Goal: Communication & Community: Share content

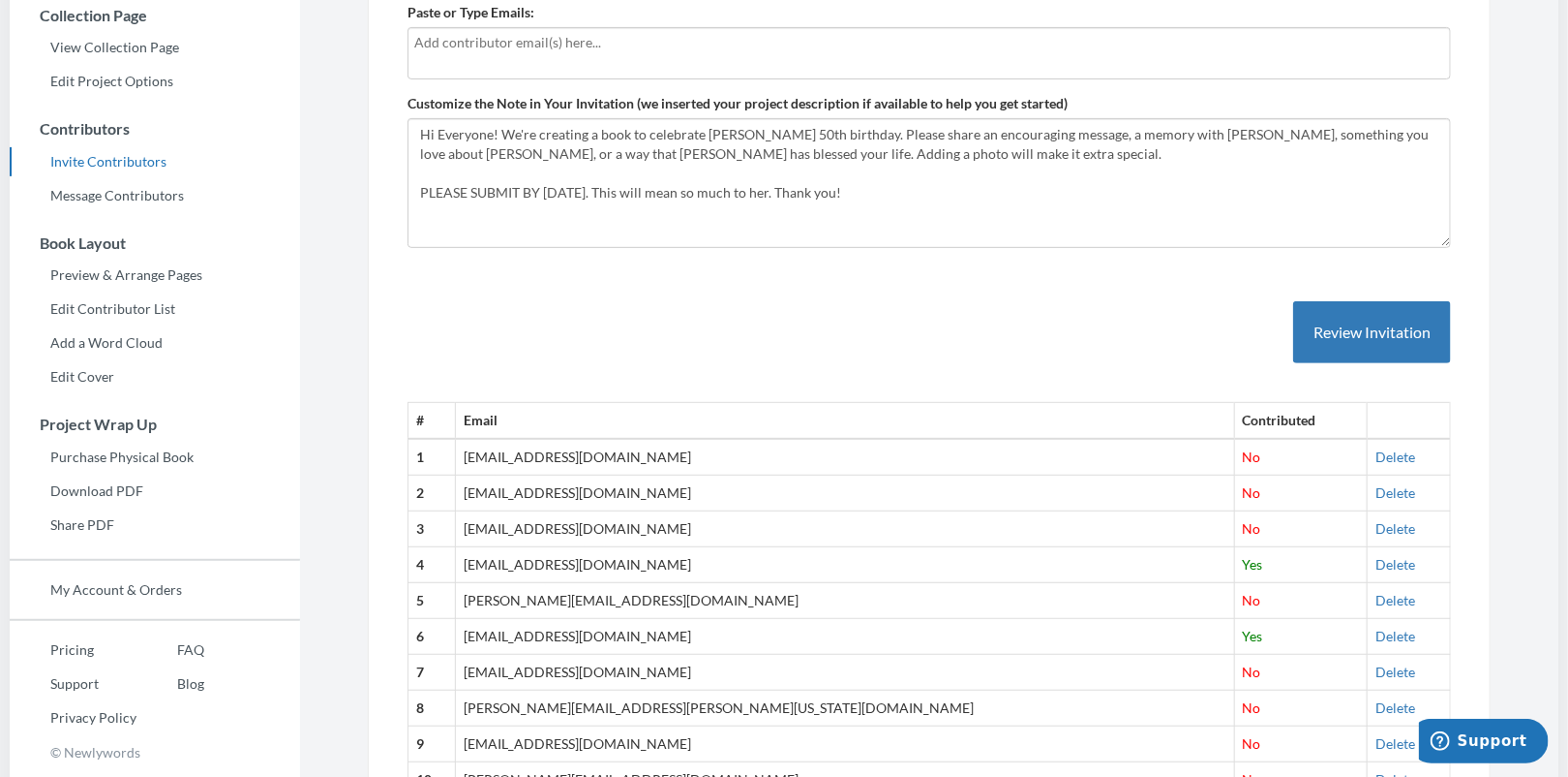
scroll to position [264, 0]
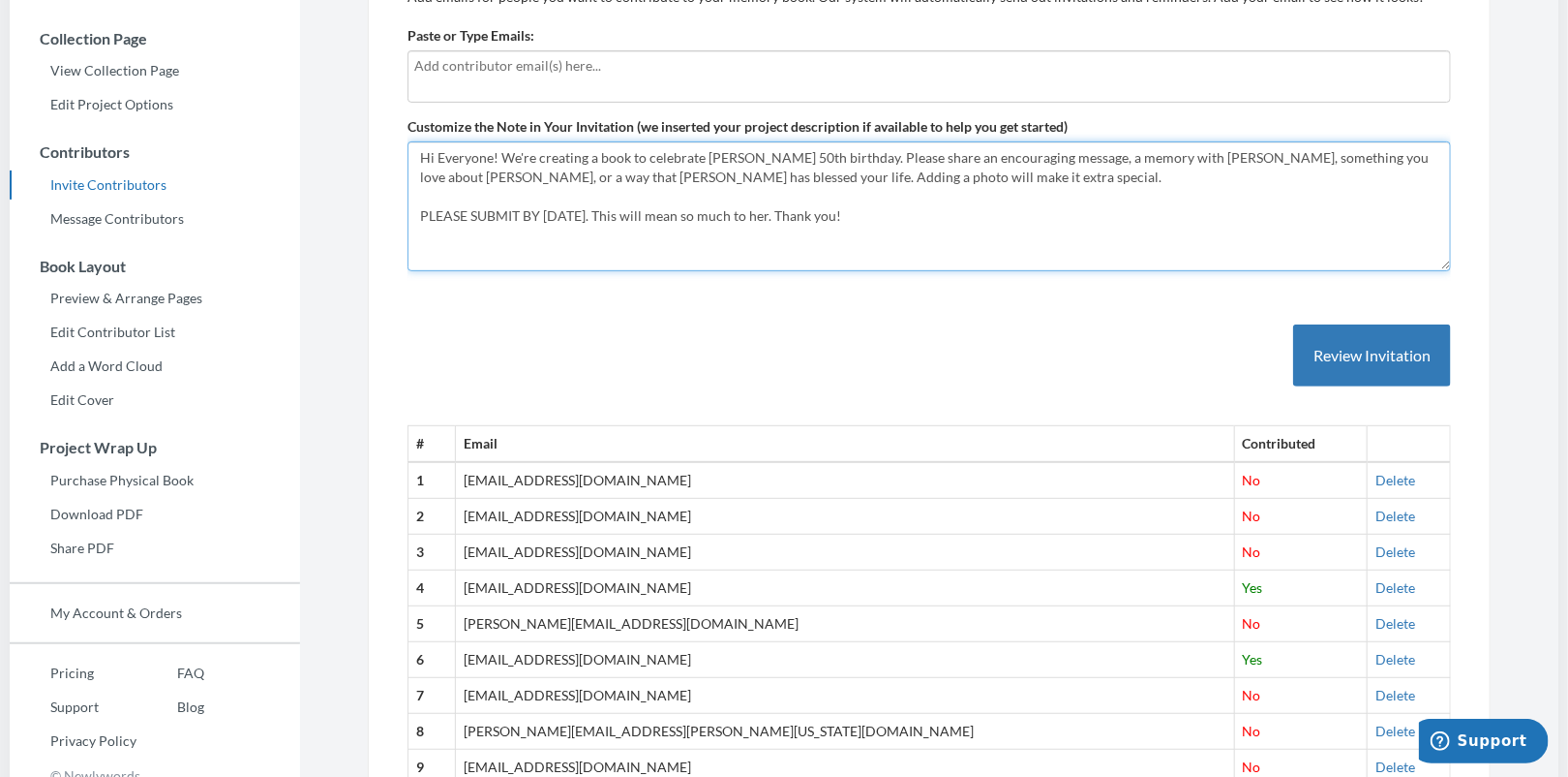
click at [636, 205] on textarea "Hi Everyone! We're creating a book to celebrate [PERSON_NAME] 50th birthday. Pl…" at bounding box center [930, 206] width 1043 height 130
click at [647, 213] on textarea "Hi Everyone! We're creating a book to celebrate Amy Bingham's 50th birthday. Pl…" at bounding box center [930, 206] width 1043 height 130
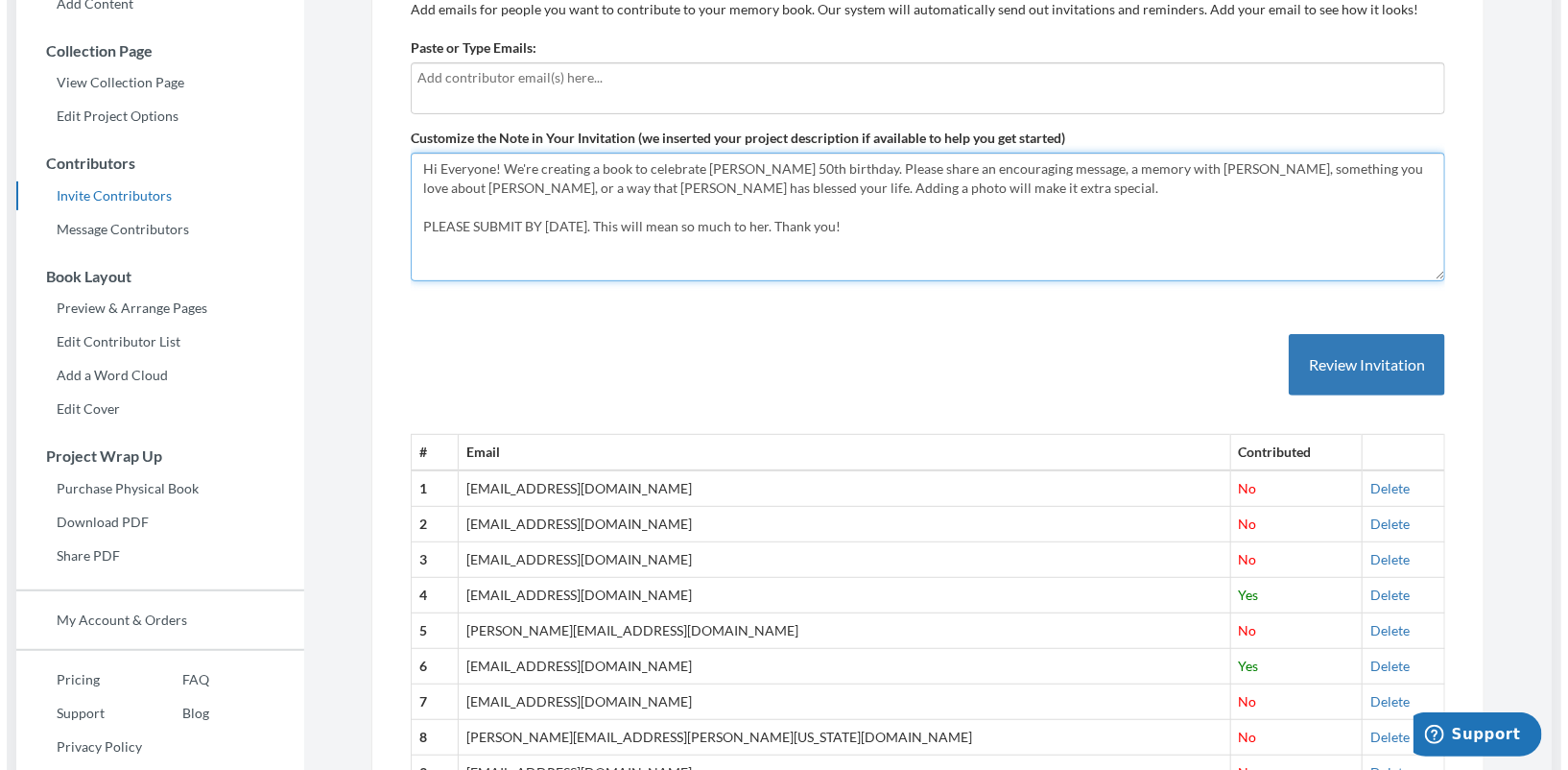
scroll to position [245, 0]
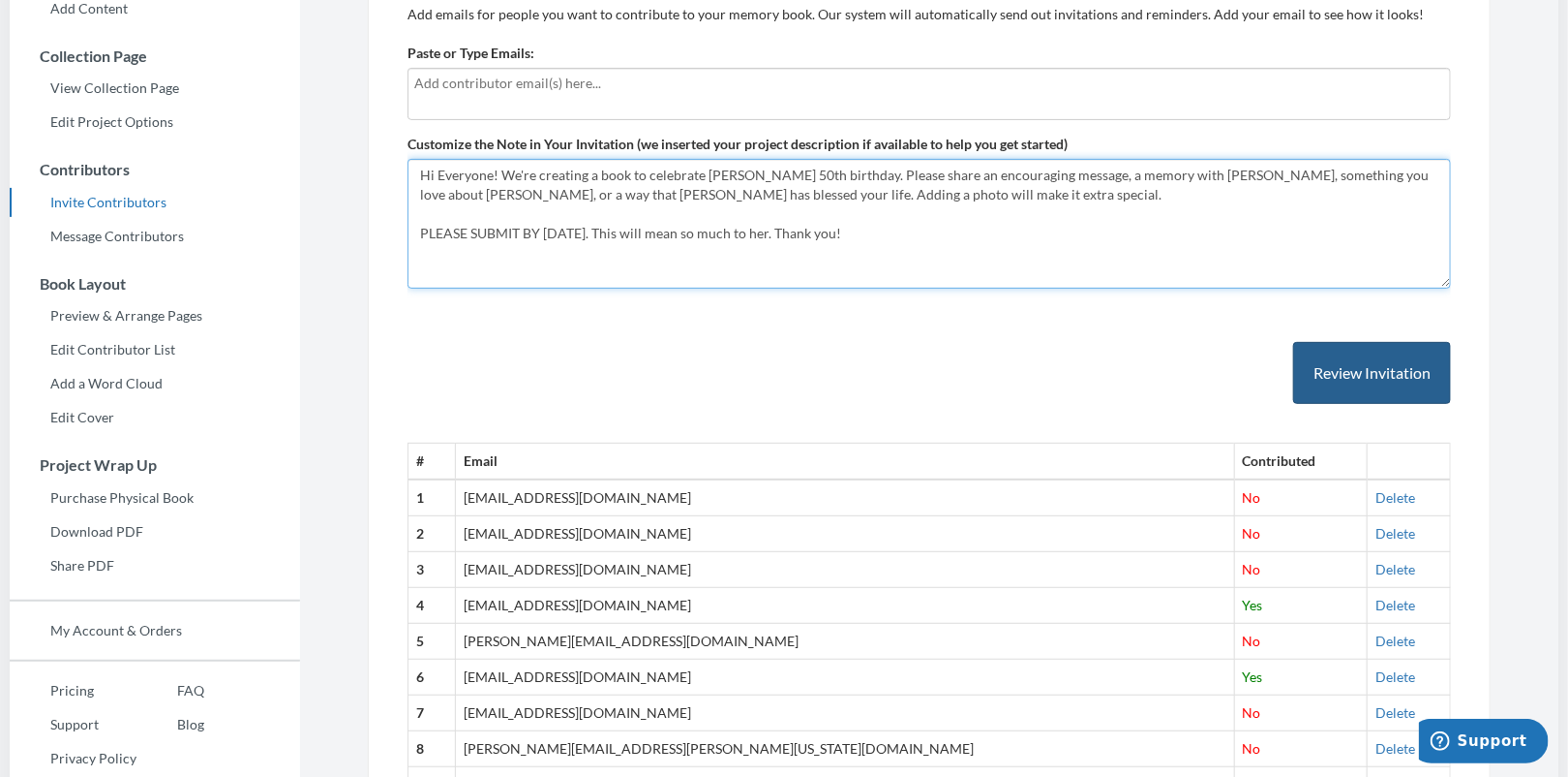
type textarea "Hi Everyone! We're creating a book to celebrate [PERSON_NAME] 50th birthday. Pl…"
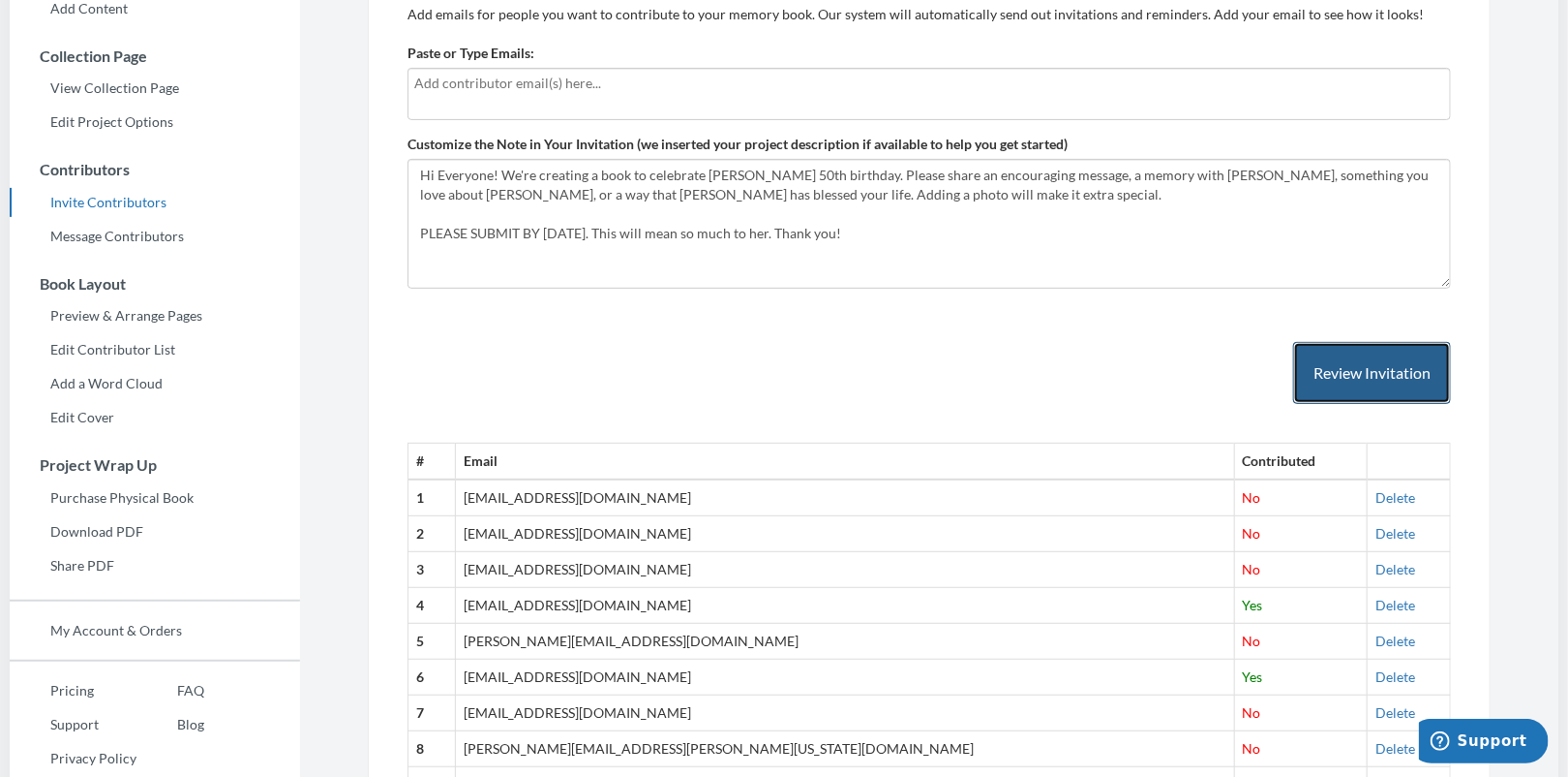
click at [1350, 372] on button "Review Invitation" at bounding box center [1372, 373] width 158 height 63
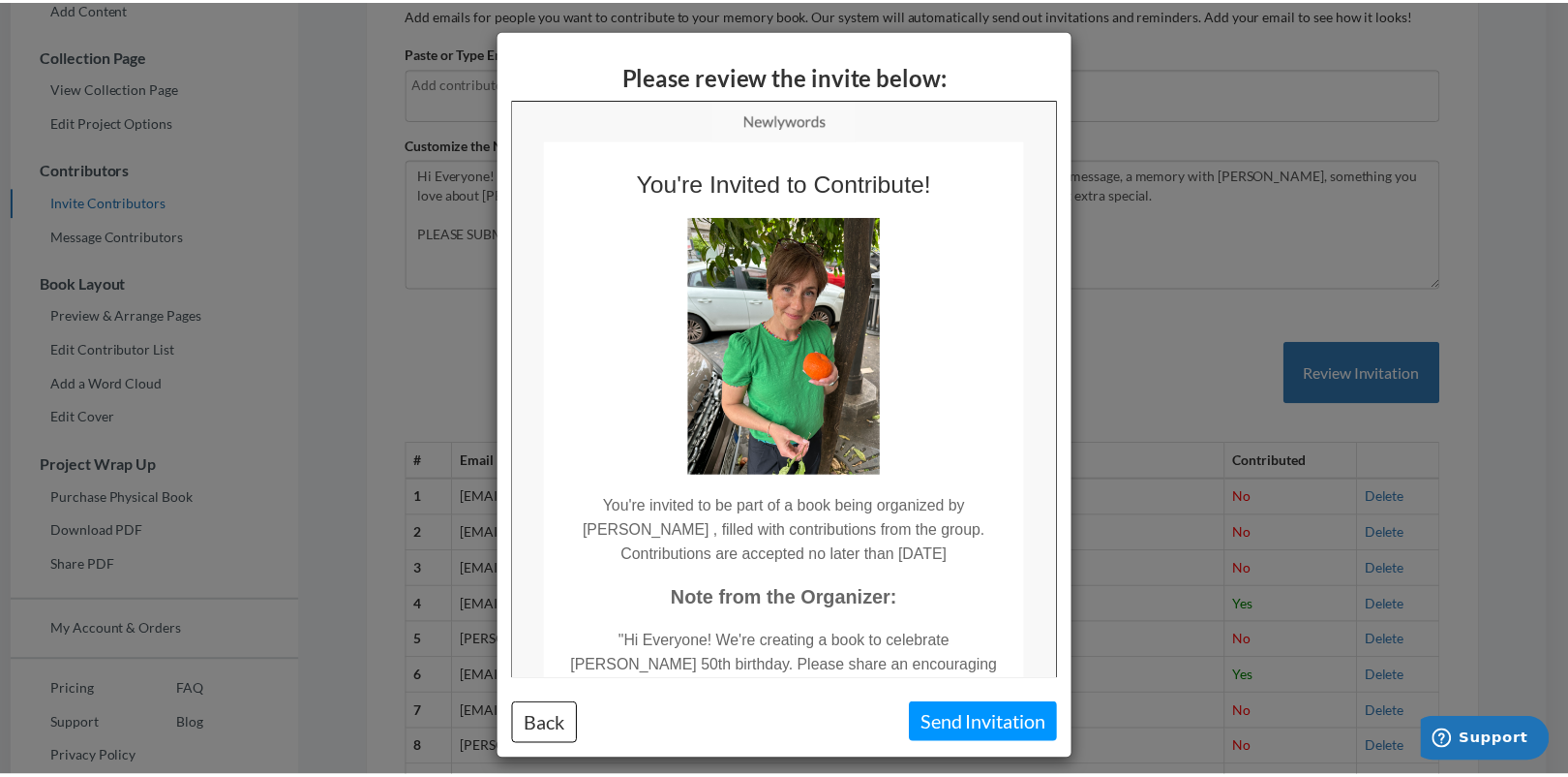
scroll to position [0, 0]
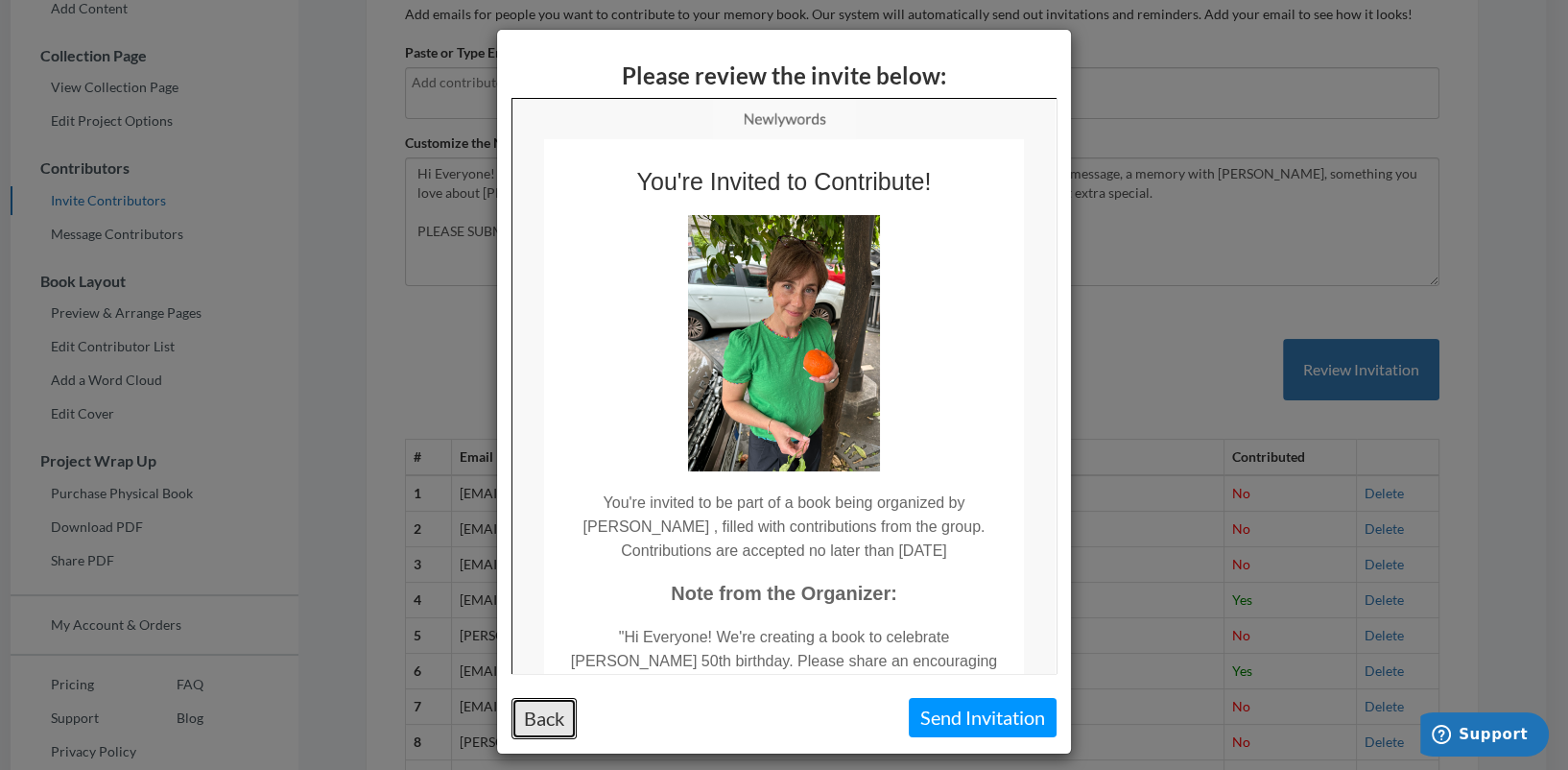
click at [533, 708] on button "Back" at bounding box center [543, 718] width 65 height 41
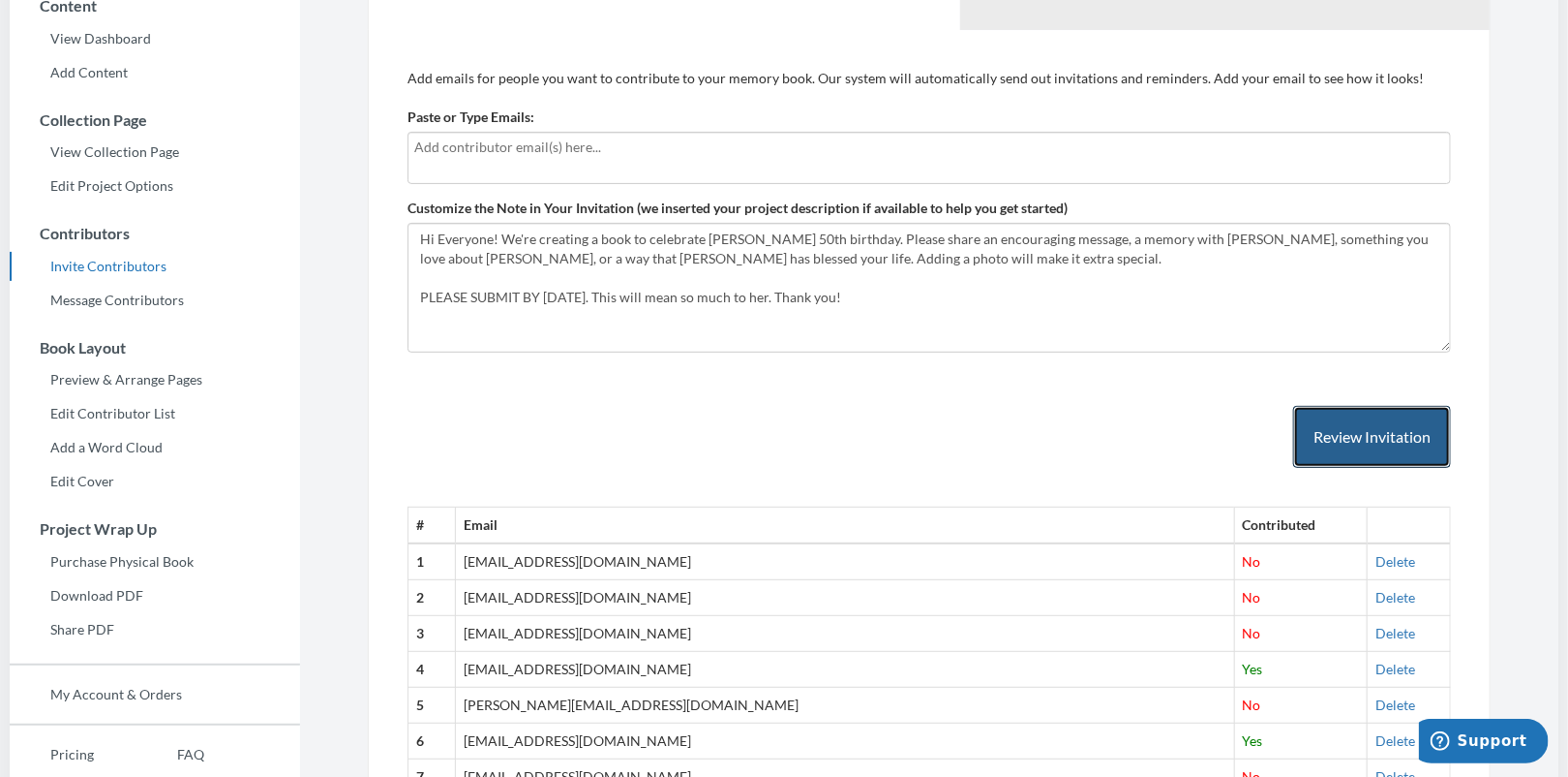
scroll to position [160, 0]
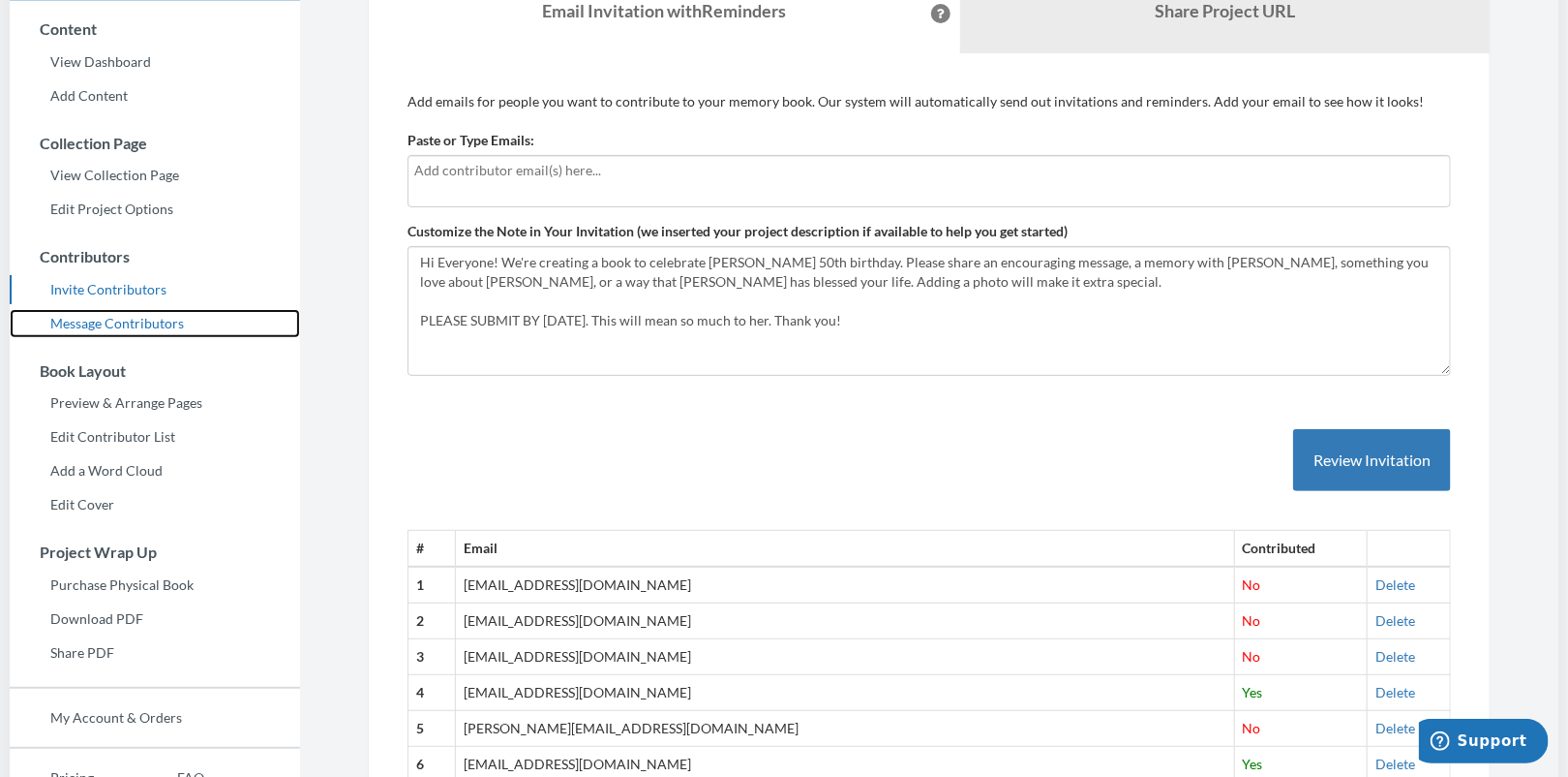
click at [150, 317] on link "Message Contributors" at bounding box center [155, 324] width 290 height 29
